Goal: Ask a question

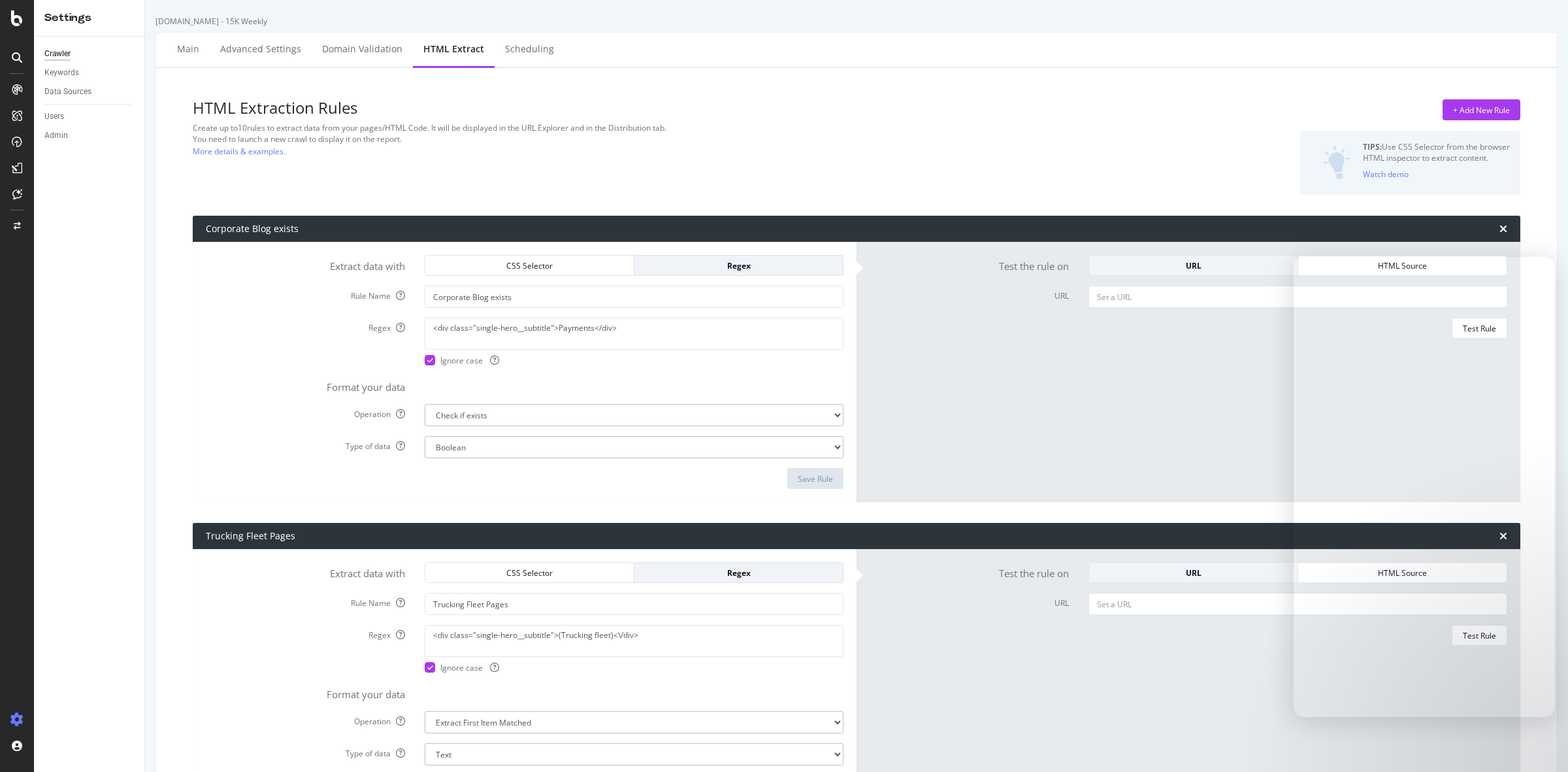
select select "exist"
select select "count"
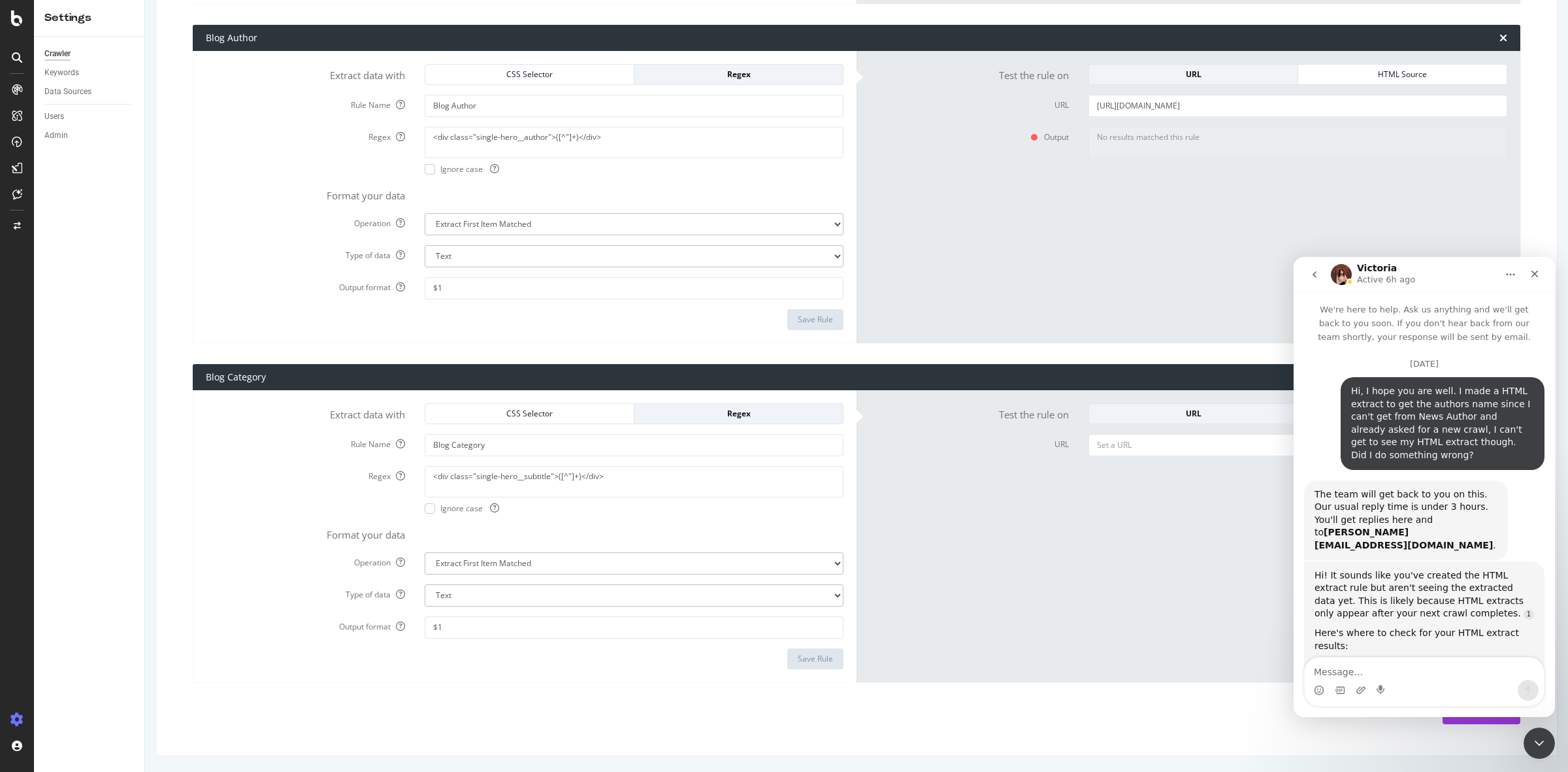
scroll to position [1361, 0]
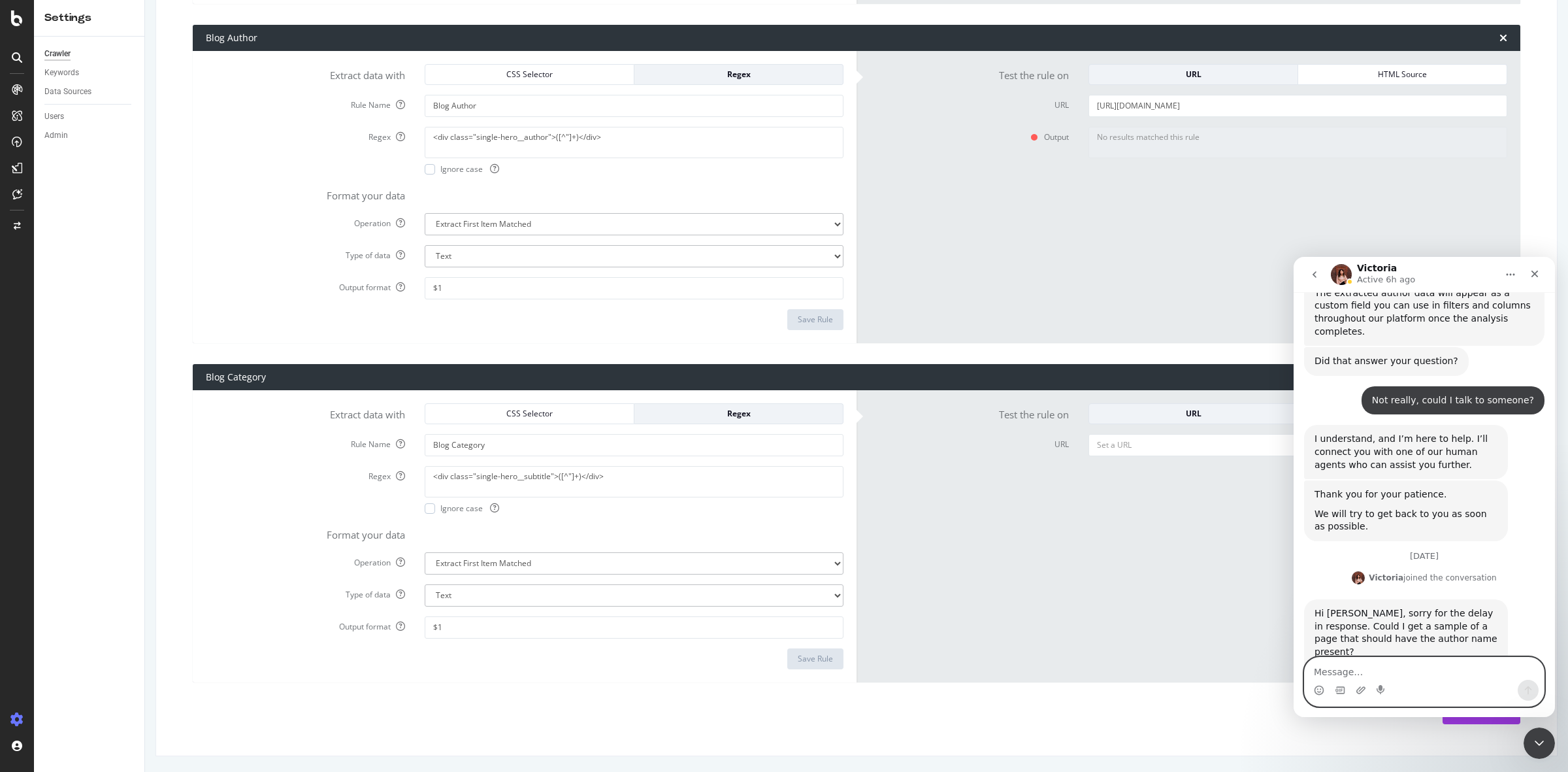
click at [1408, 665] on textarea "Message…" at bounding box center [1424, 668] width 239 height 22
type textarea "Hi, no problem. Thank you for reaching out."
paste textarea "[URL][DOMAIN_NAME]"
type textarea "[URL][DOMAIN_NAME]"
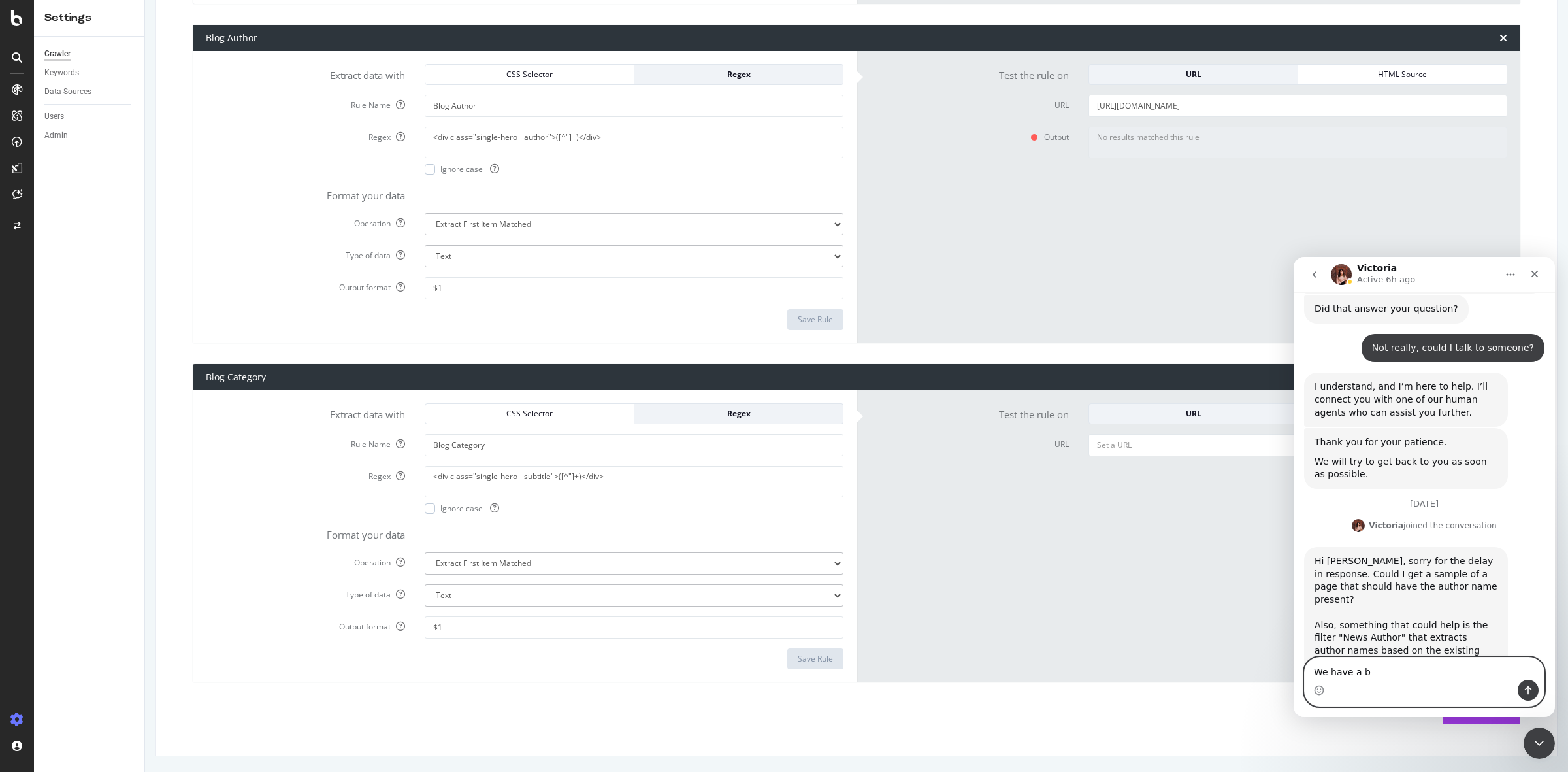
scroll to position [1455, 0]
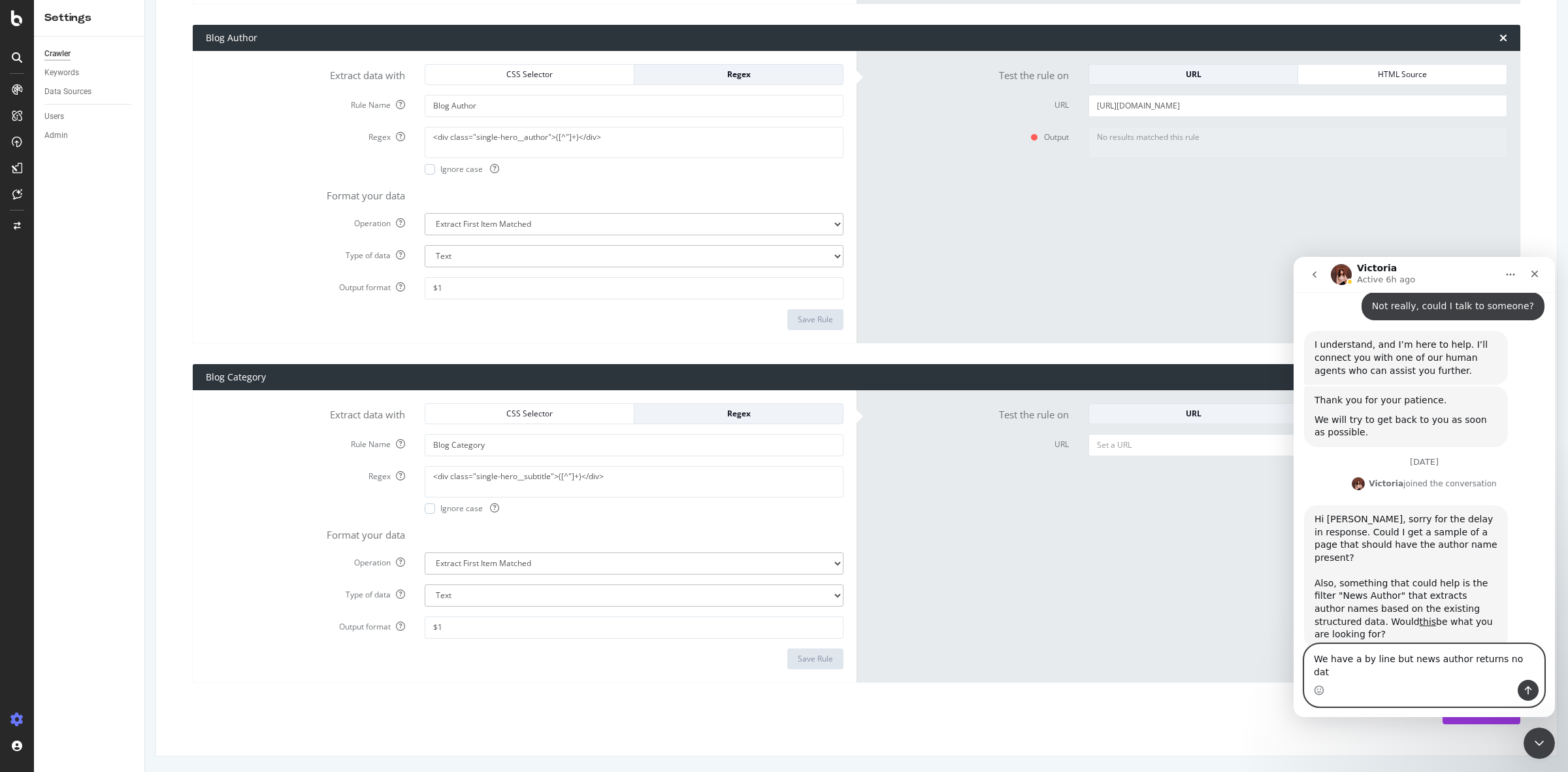
type textarea "We have a by line but news author returns no data"
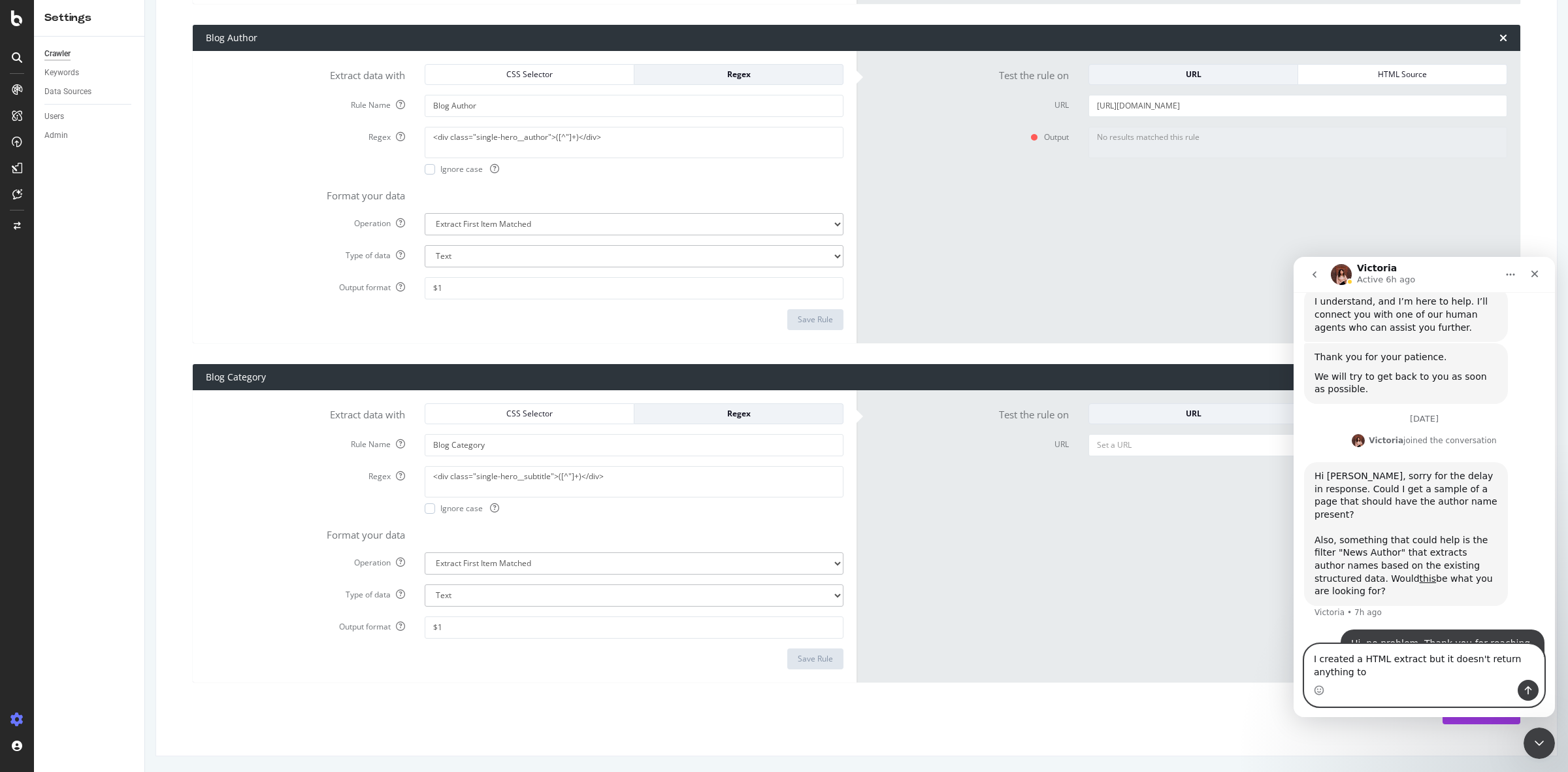
scroll to position [1512, 0]
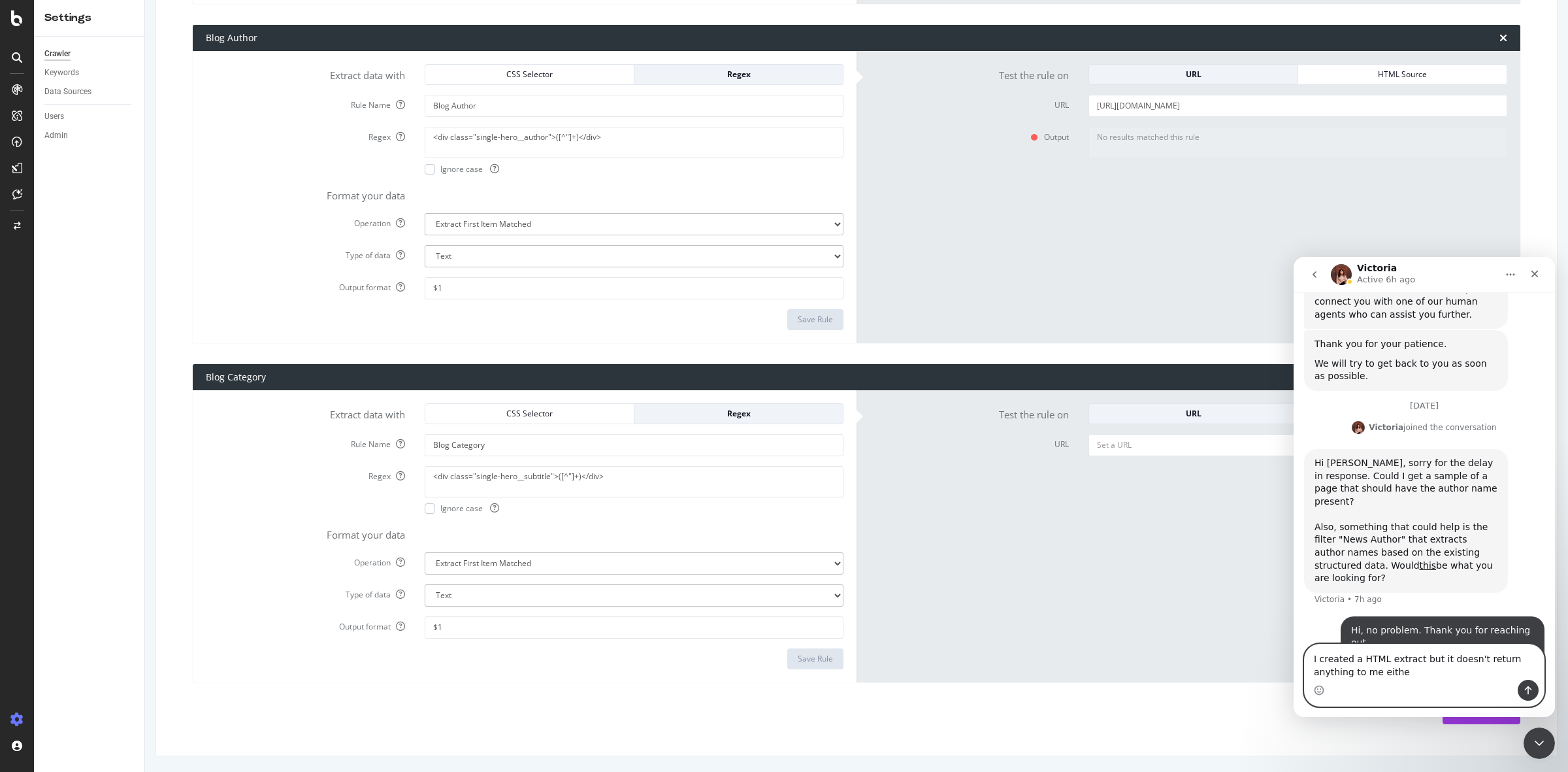
type textarea "I created a HTML extract but it doesn't return anything to me either"
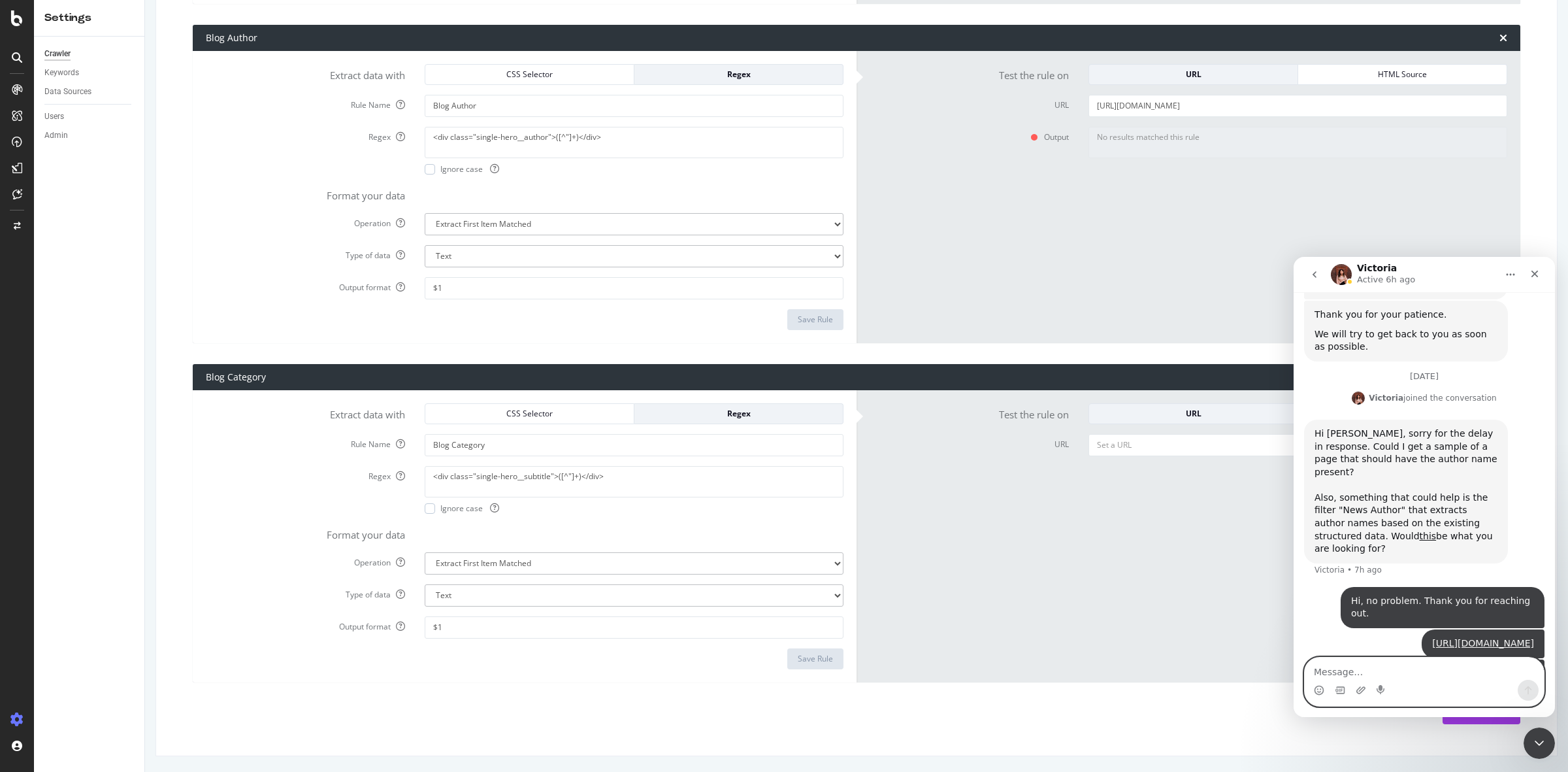
click at [1363, 673] on textarea "Message…" at bounding box center [1424, 668] width 239 height 22
paste textarea "[URL][DOMAIN_NAME]"
type textarea "https://app.botify.com/wex-team/wexinc.com-15k-weekly/settings/crawler/html_ext…"
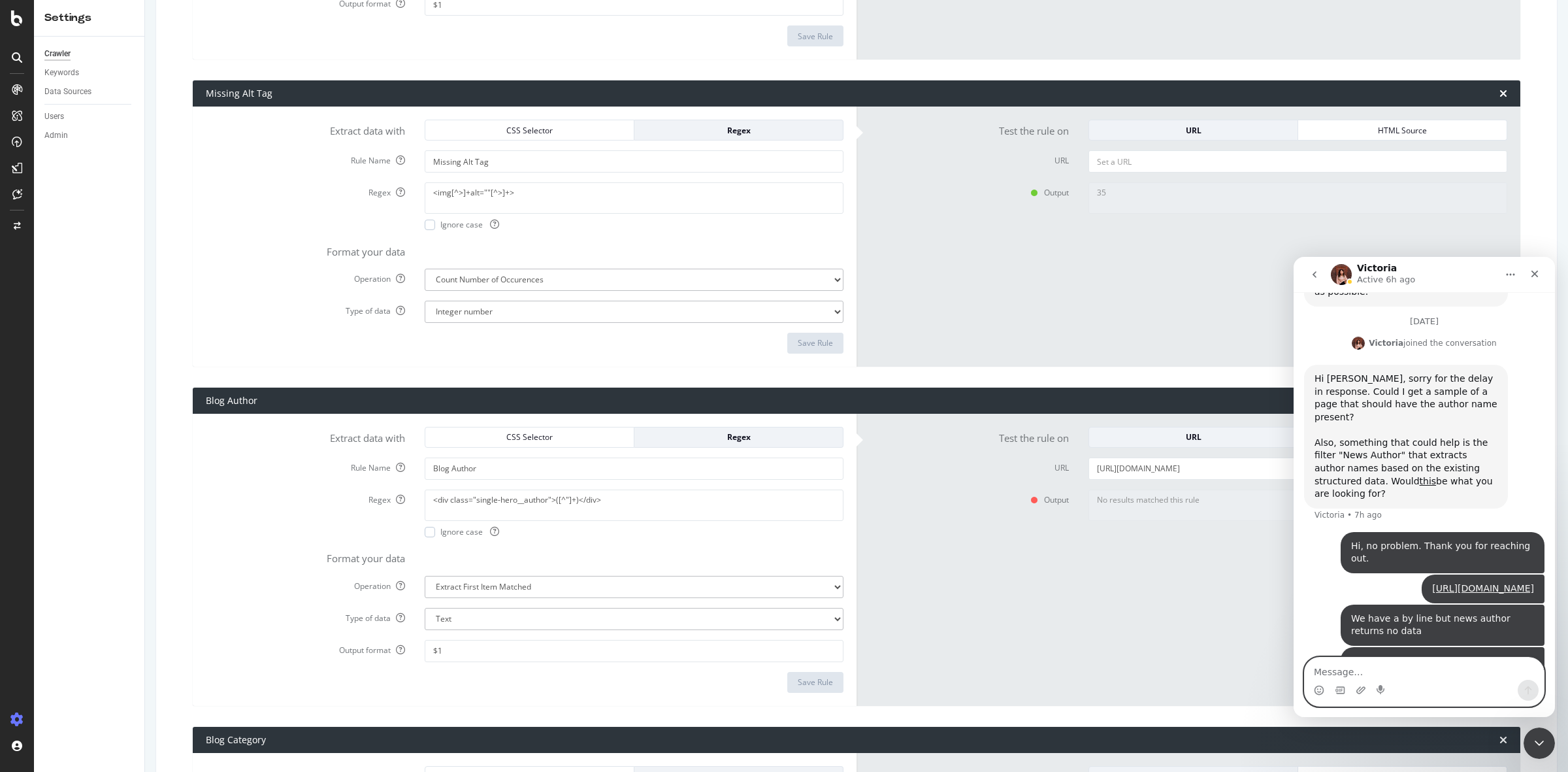
scroll to position [819, 0]
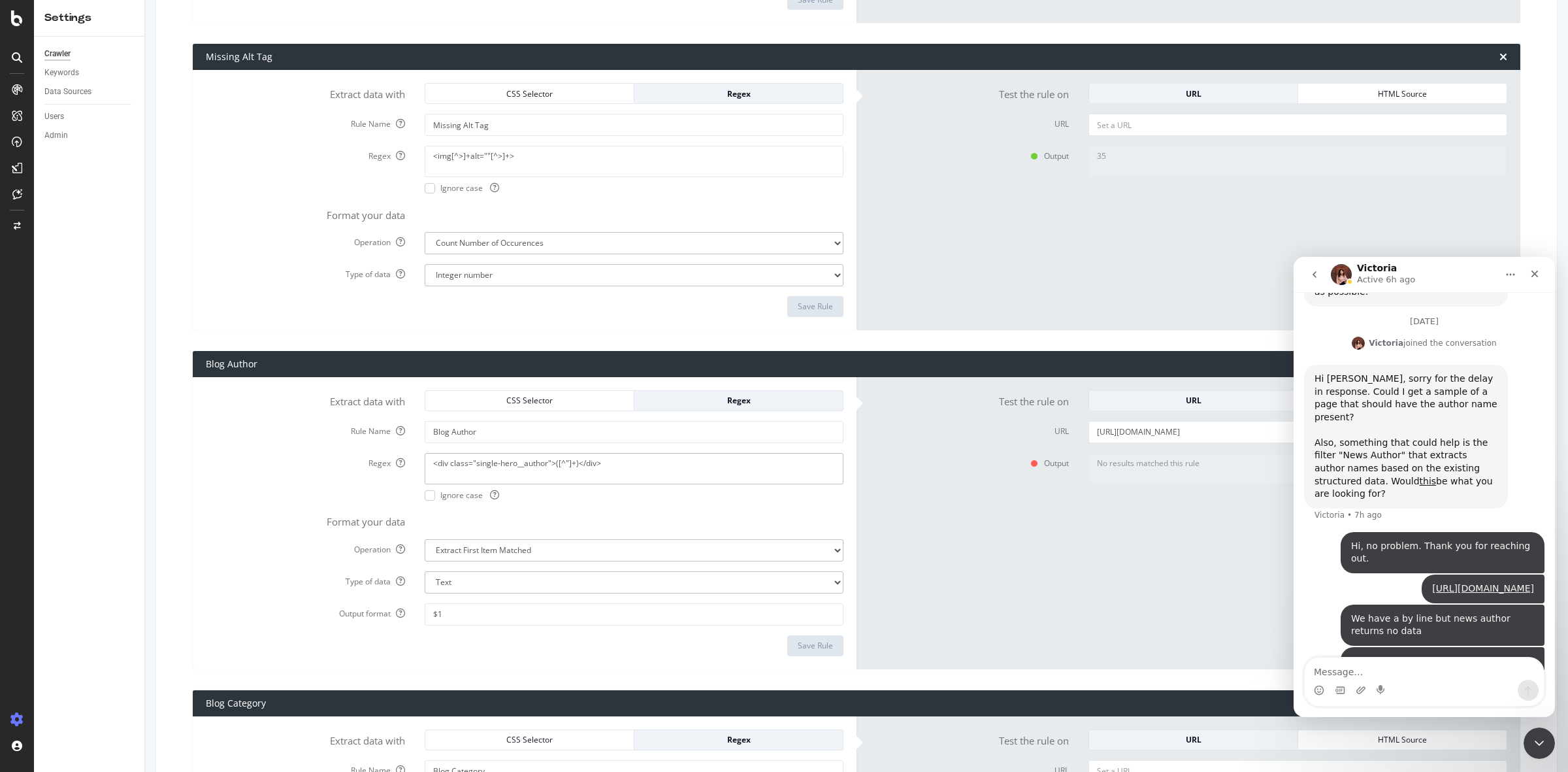
click at [564, 463] on textarea "<div class="single-hero__author">([^"]+)</div>" at bounding box center [634, 469] width 419 height 31
type textarea "https://app.botify.com/wex-team/wexinc.com-15k-weekly/settings/crawler/html_ext…"
click at [1390, 673] on textarea "Message…" at bounding box center [1424, 668] width 239 height 22
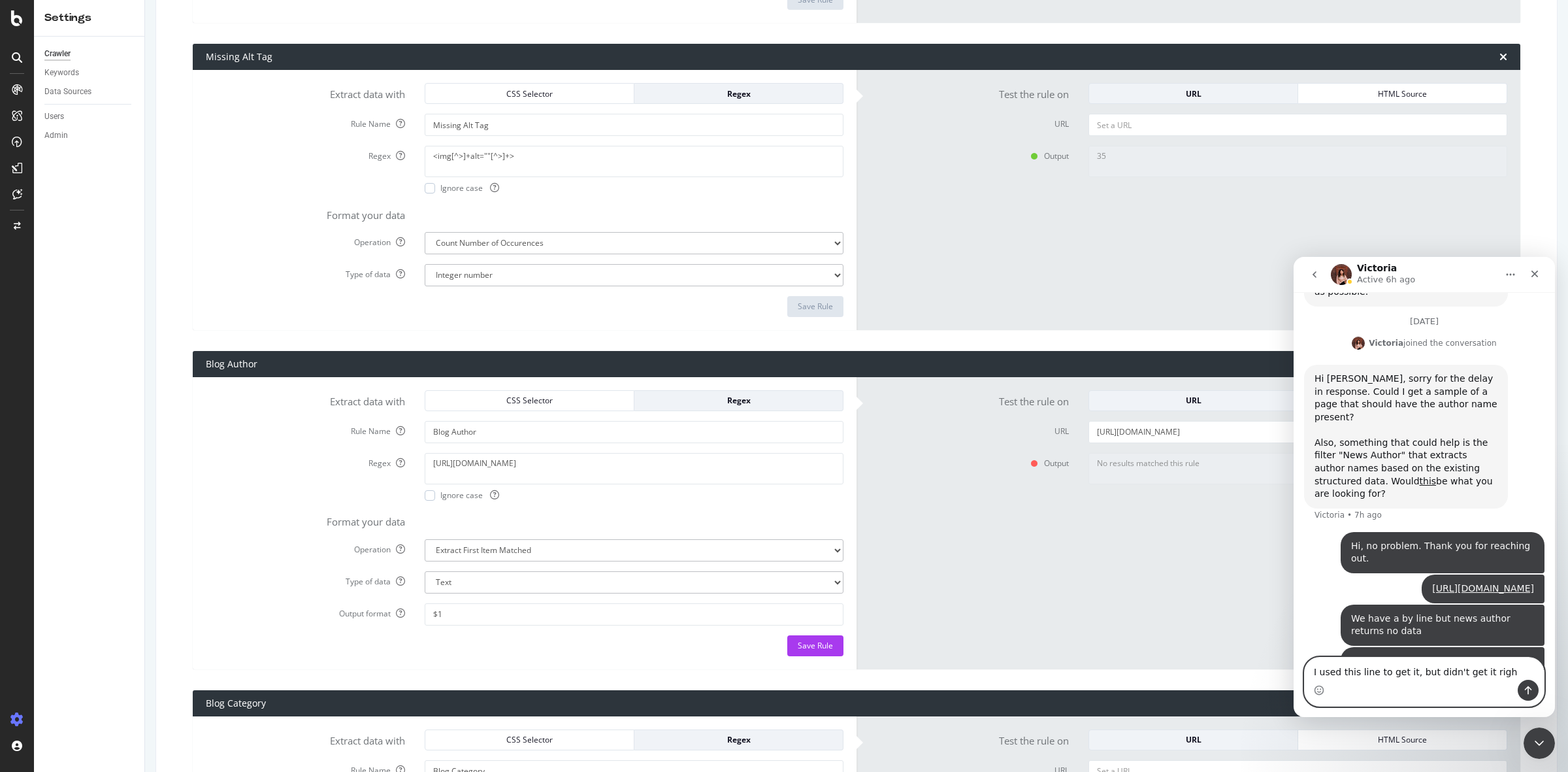
type textarea "I used this line to get it, but didn't get it right"
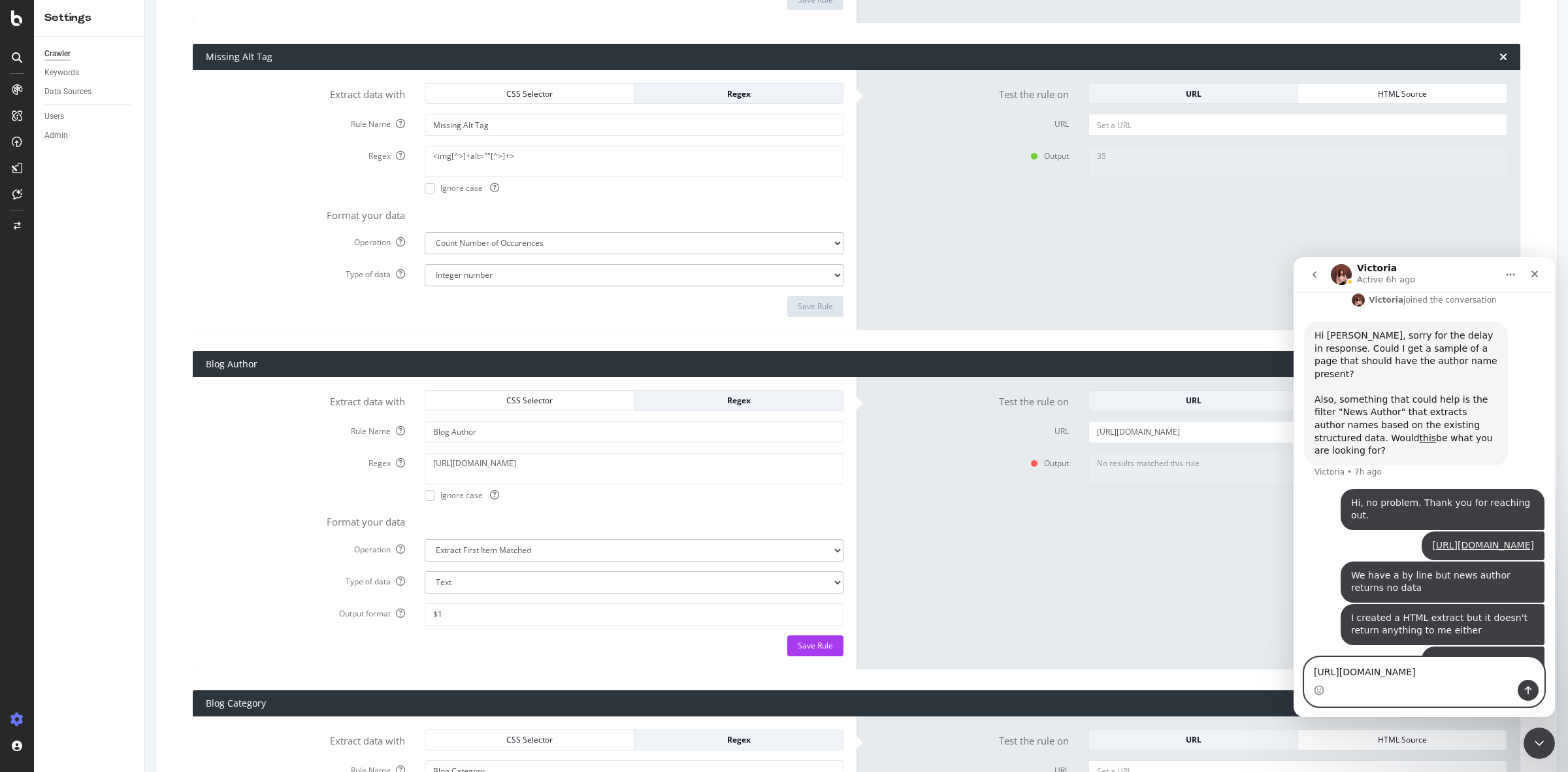
type textarea "https://app.botify.com/wex-team/wexinc.com-15k-weekly/settings/crawler/html_ext…"
click at [583, 474] on textarea "https://app.botify.com/wex-team/wexinc.com-15k-weekly/settings/crawler/html_ext…" at bounding box center [634, 469] width 419 height 31
type textarea "<div class="single-hero__author">([^"]+)</div>"
click at [1399, 675] on textarea "https://app.botify.com/wex-team/wexinc.com-15k-weekly/settings/crawler/html_ext…" at bounding box center [1424, 668] width 239 height 22
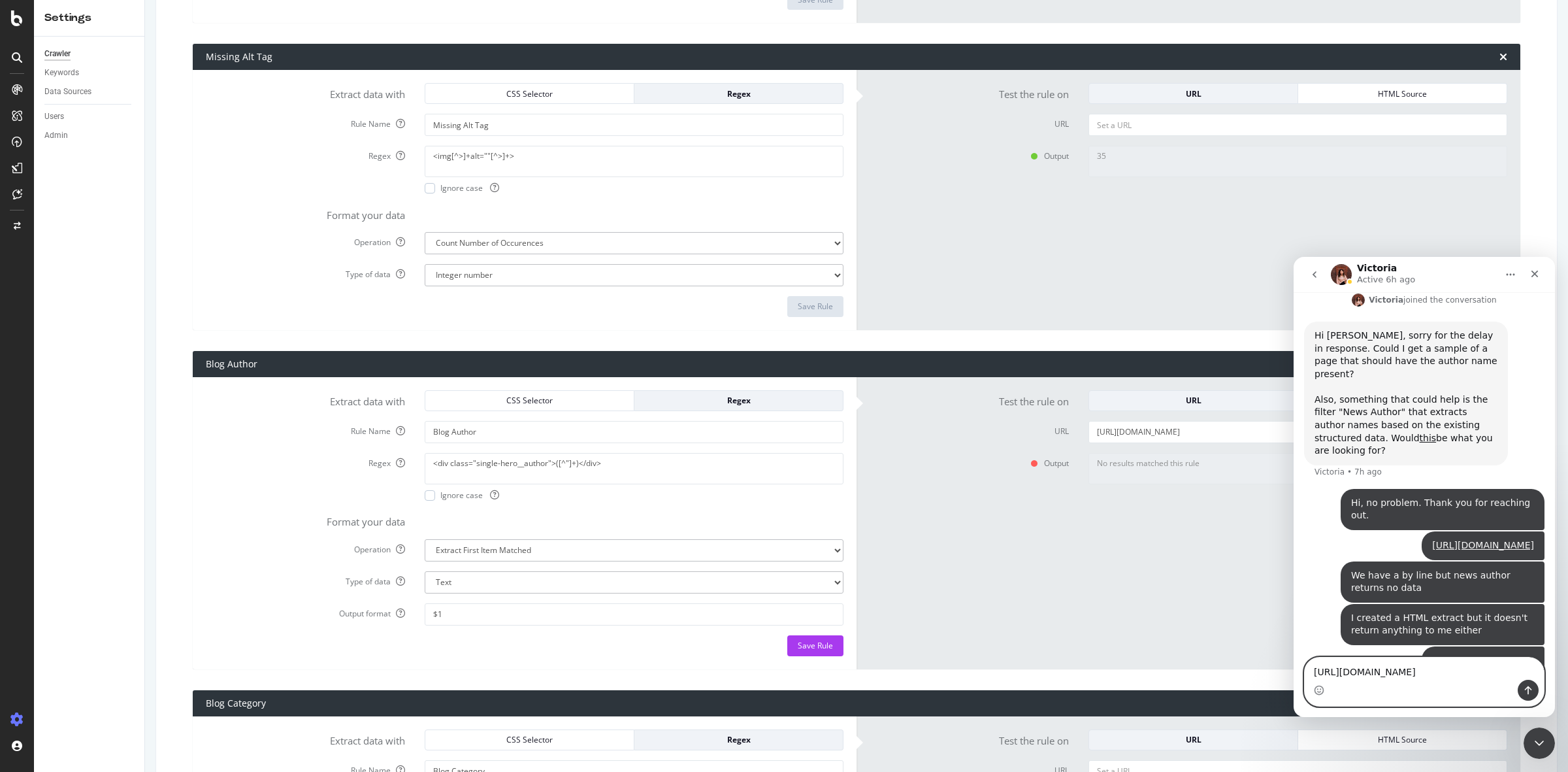
click at [1399, 675] on textarea "https://app.botify.com/wex-team/wexinc.com-15k-weekly/settings/crawler/html_ext…" at bounding box center [1424, 668] width 239 height 22
paste textarea "<div class="single-hero__author">([^"]+)</div>"
type textarea "<div class="single-hero__author">([^"]+)</div>"
